Goal: Information Seeking & Learning: Learn about a topic

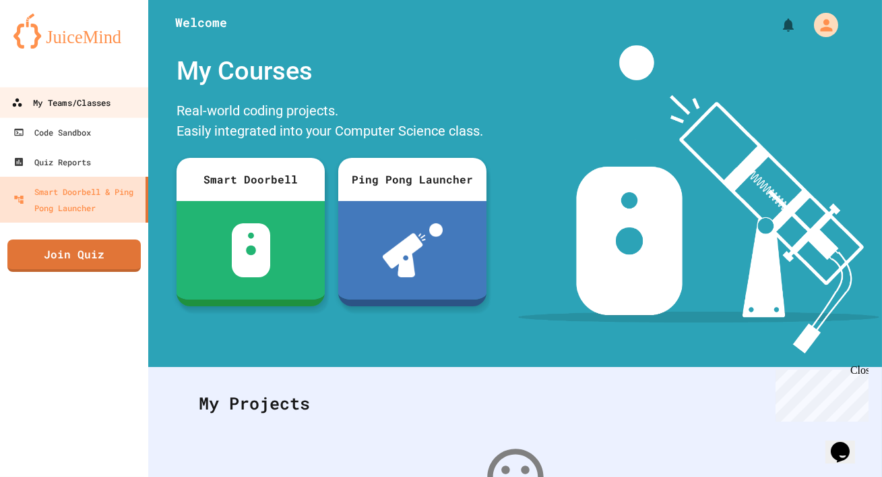
click at [65, 101] on div "My Teams/Classes" at bounding box center [60, 102] width 99 height 17
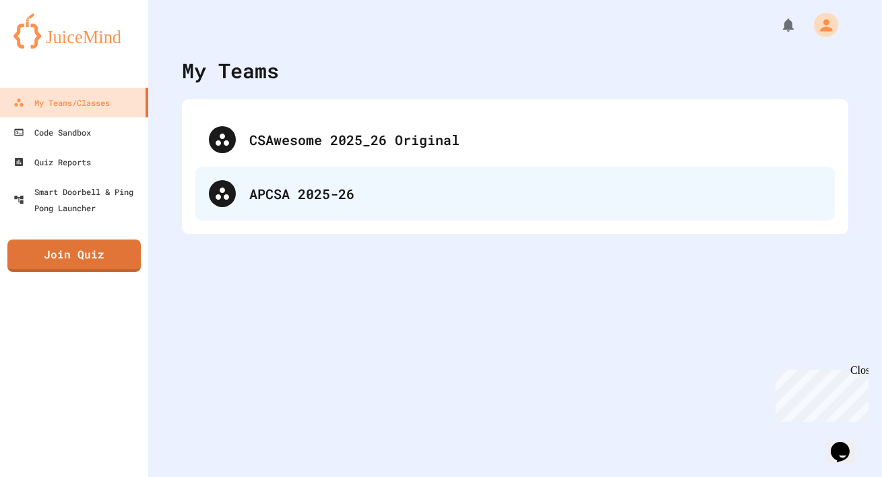
click at [319, 193] on div "APCSA 2025-26" at bounding box center [535, 193] width 572 height 20
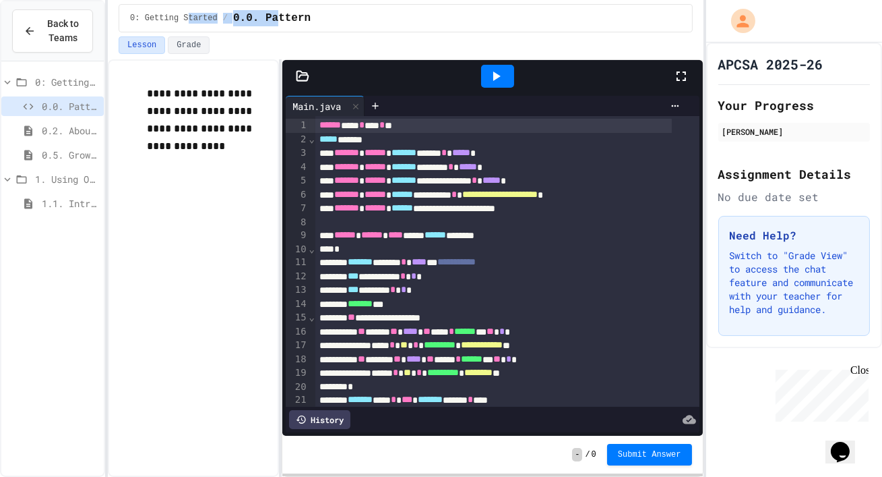
drag, startPoint x: 205, startPoint y: 19, endPoint x: 398, endPoint y: 19, distance: 193.5
click at [398, 19] on div "0: Getting Started / 0.0. Pattern" at bounding box center [406, 18] width 574 height 28
click at [498, 75] on icon at bounding box center [496, 75] width 7 height 9
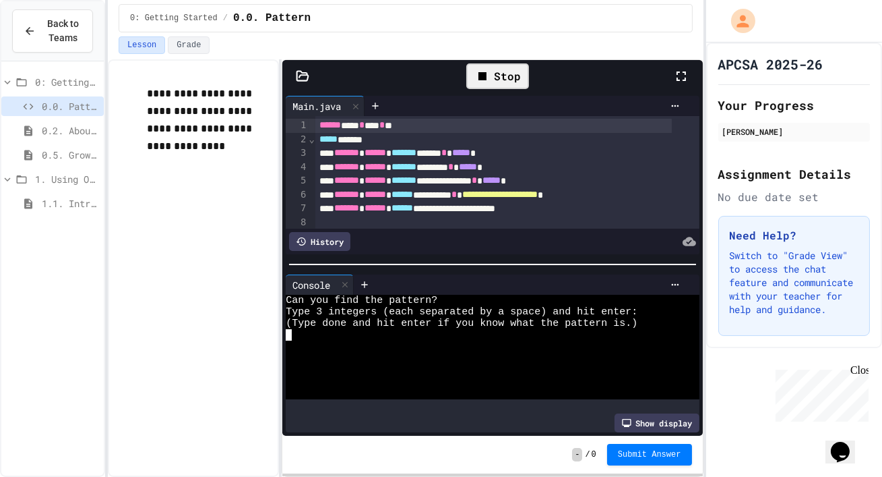
click at [288, 330] on textarea "Terminal input" at bounding box center [289, 334] width 6 height 11
